Goal: Find specific page/section: Find specific page/section

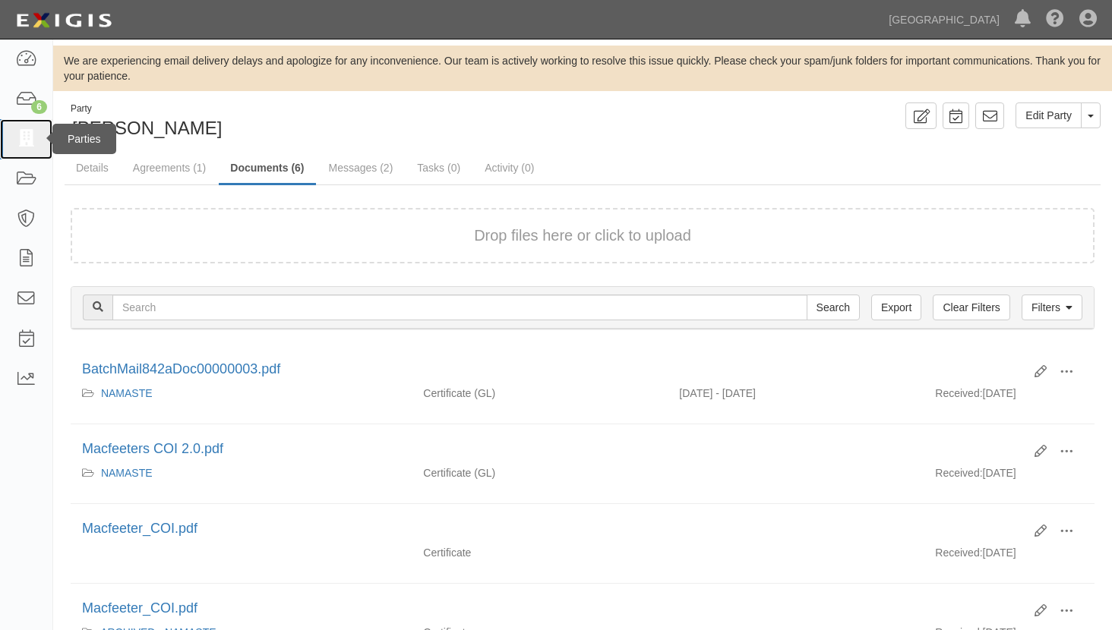
click at [27, 143] on icon at bounding box center [25, 139] width 21 height 17
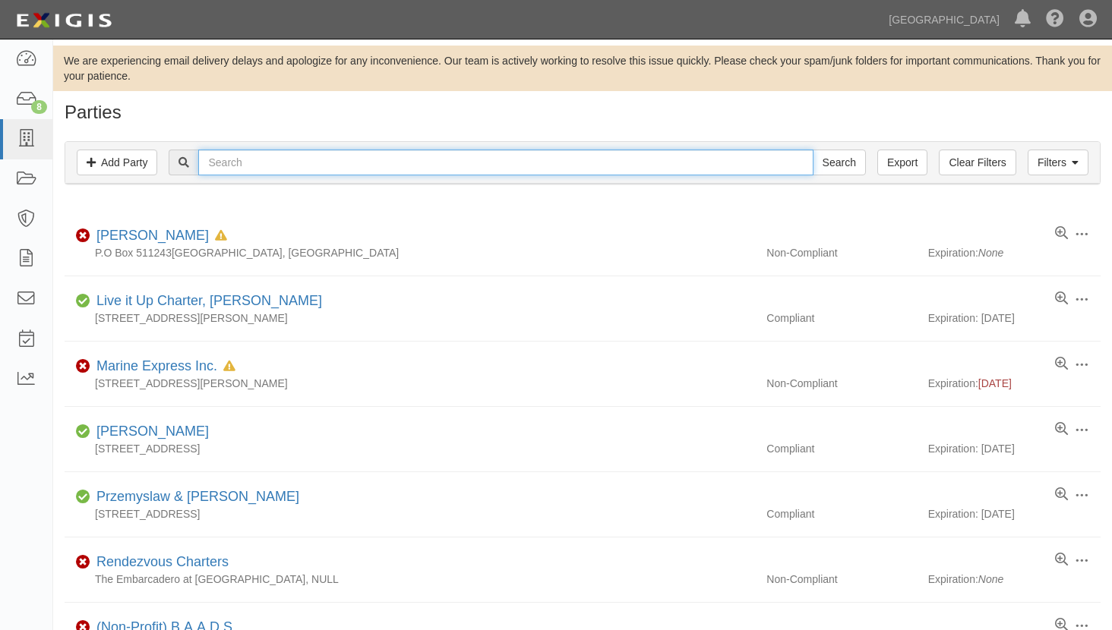
click at [234, 171] on input "text" at bounding box center [505, 163] width 615 height 26
click at [354, 159] on input "text" at bounding box center [505, 163] width 615 height 26
type input "vissers"
click at [813, 150] on input "Search" at bounding box center [839, 163] width 53 height 26
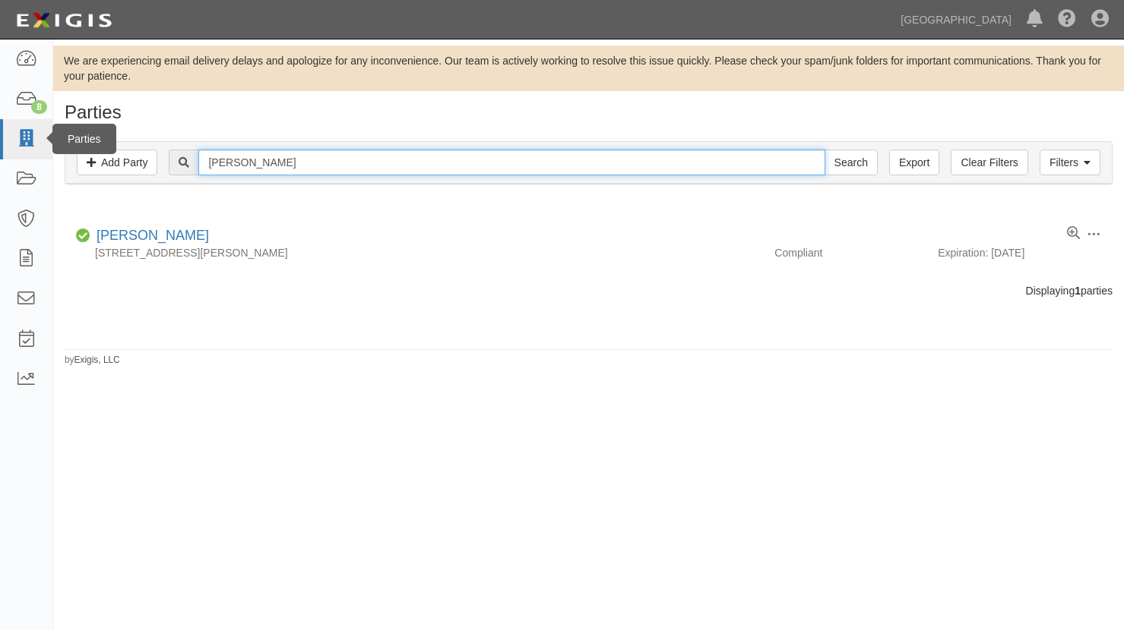
drag, startPoint x: 276, startPoint y: 164, endPoint x: 5, endPoint y: 146, distance: 271.0
click at [5, 146] on body "Toggle navigation Dashboard 8 Inbox Parties Agreements Coverages Documents Mess…" at bounding box center [562, 306] width 1124 height 613
type input "woodruff"
click at [824, 150] on input "Search" at bounding box center [850, 163] width 53 height 26
drag, startPoint x: 281, startPoint y: 166, endPoint x: 66, endPoint y: 161, distance: 215.0
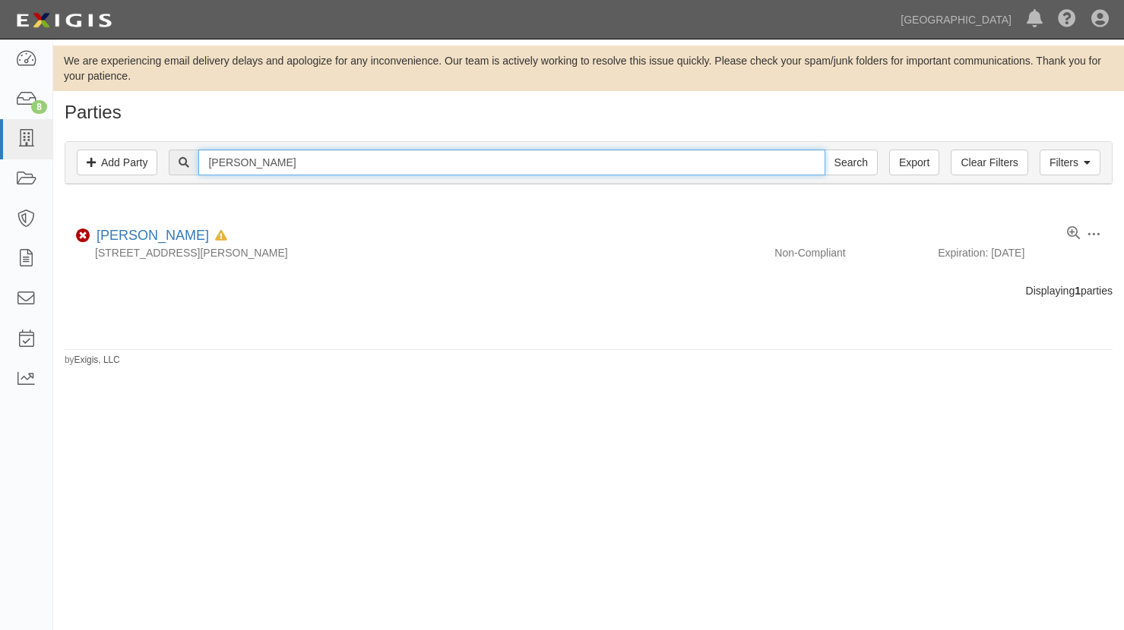
click at [62, 165] on div "Filters Add Party Clear Filters Export woodruff Search Filters Compliance Statu…" at bounding box center [588, 165] width 1070 height 70
type input "[PERSON_NAME]"
click at [824, 150] on input "Search" at bounding box center [850, 163] width 53 height 26
